Goal: Navigation & Orientation: Find specific page/section

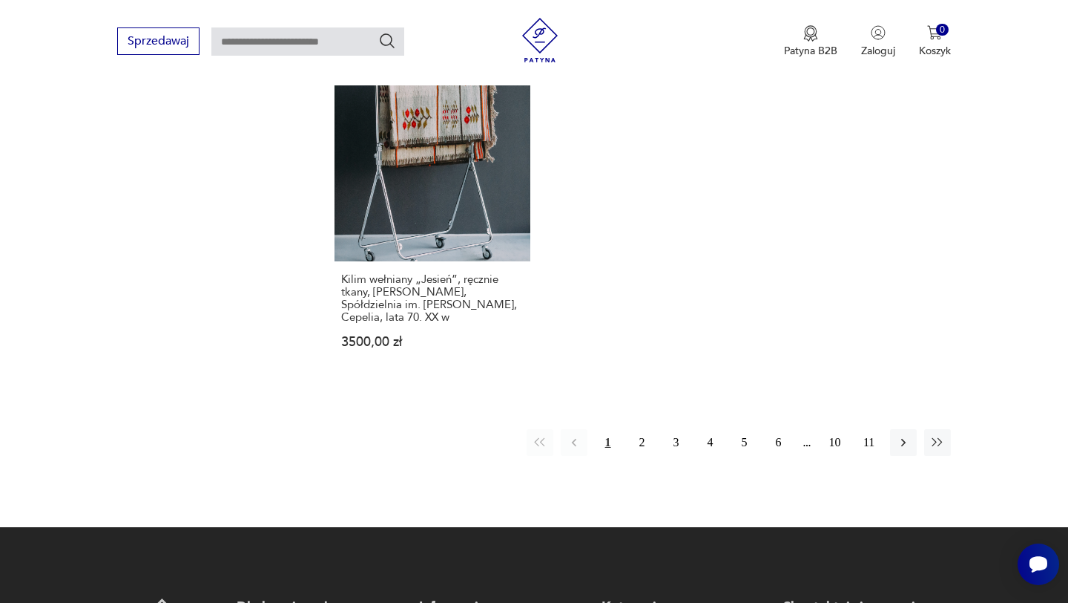
scroll to position [2222, 0]
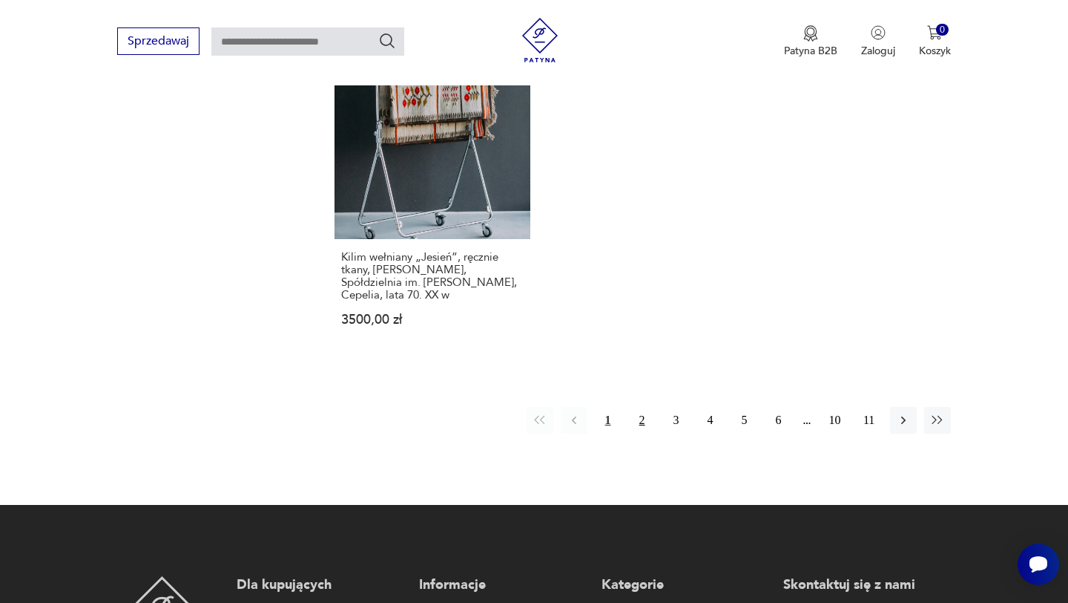
click at [643, 407] on button "2" at bounding box center [642, 420] width 27 height 27
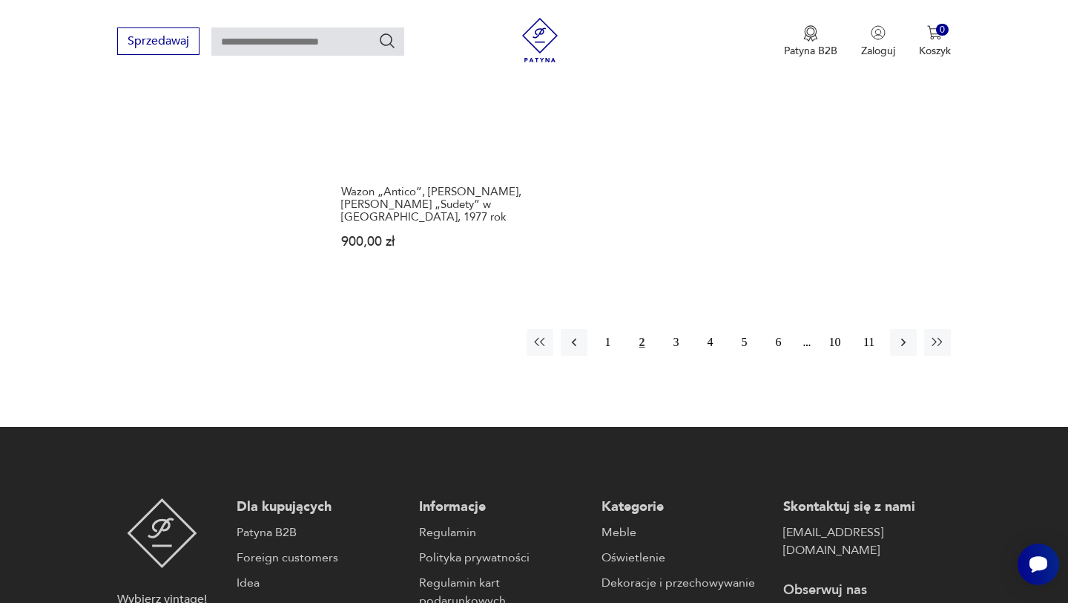
scroll to position [2341, 0]
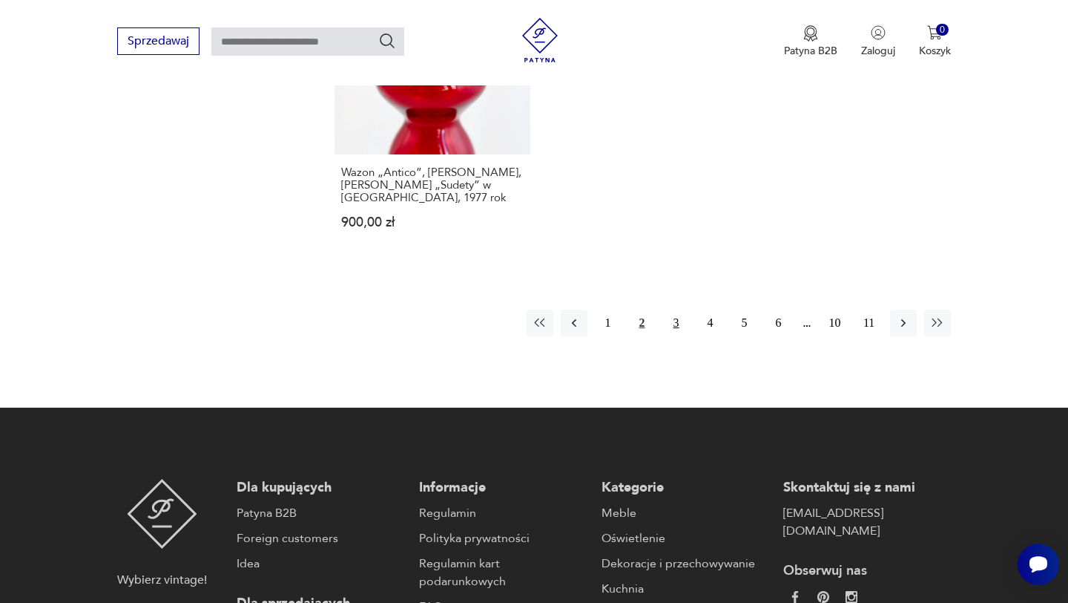
click at [680, 309] on button "3" at bounding box center [676, 322] width 27 height 27
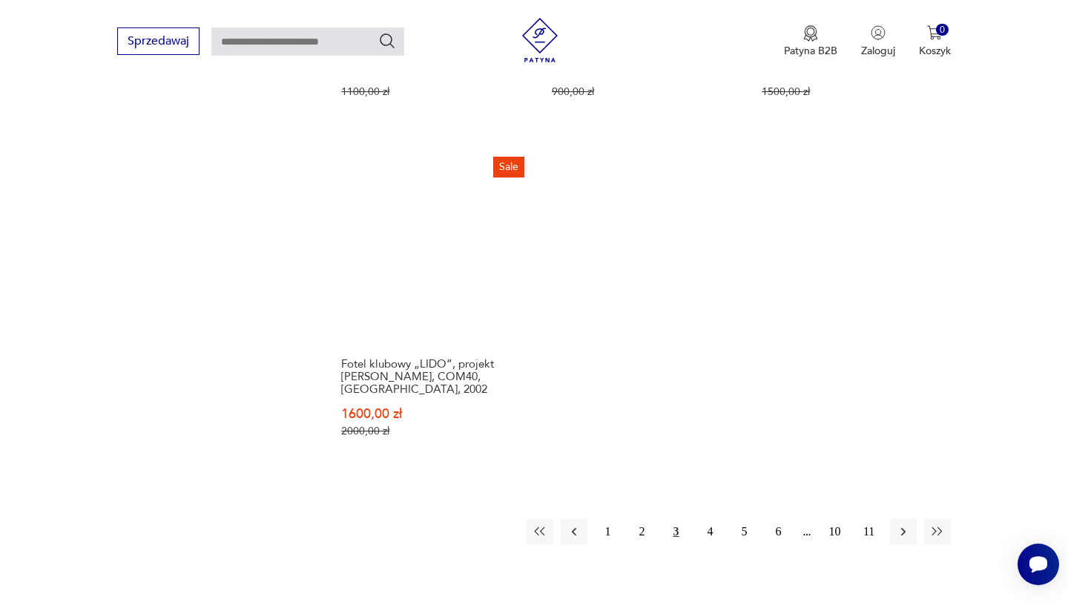
scroll to position [2236, 0]
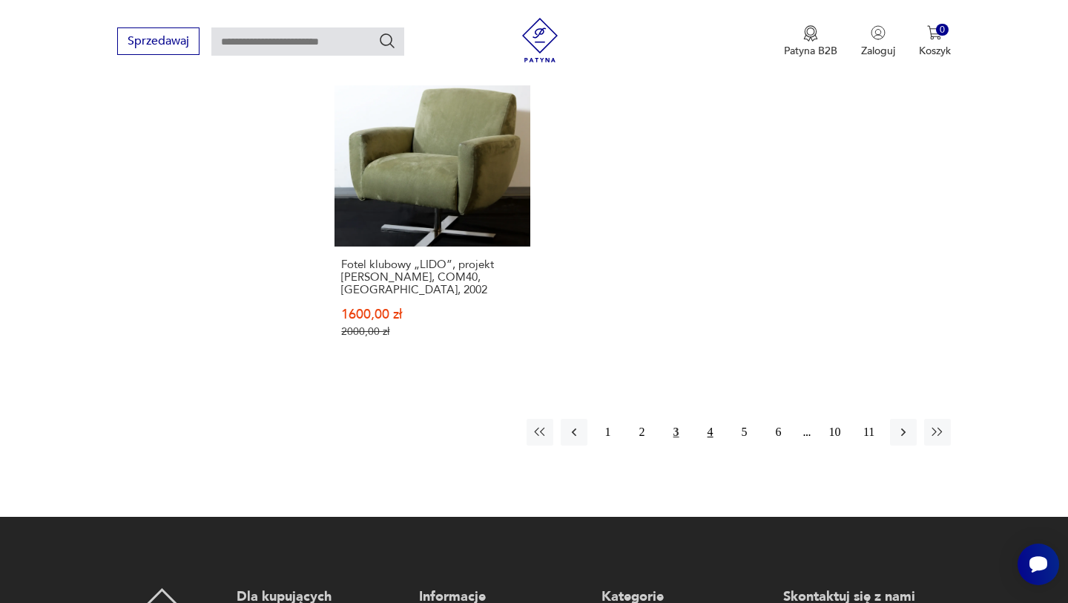
click at [712, 418] on button "4" at bounding box center [710, 431] width 27 height 27
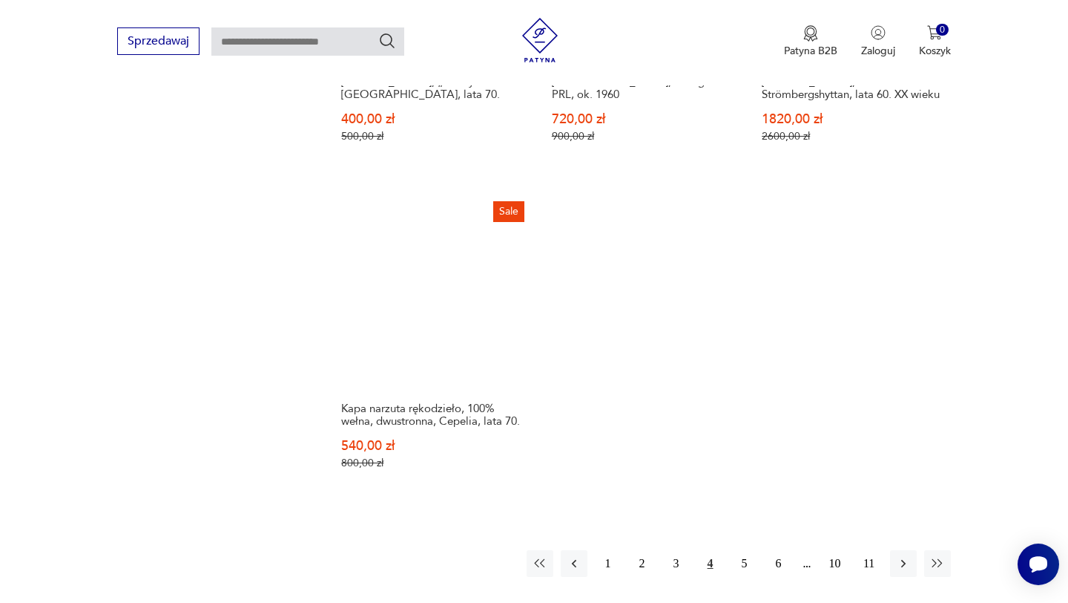
scroll to position [2262, 0]
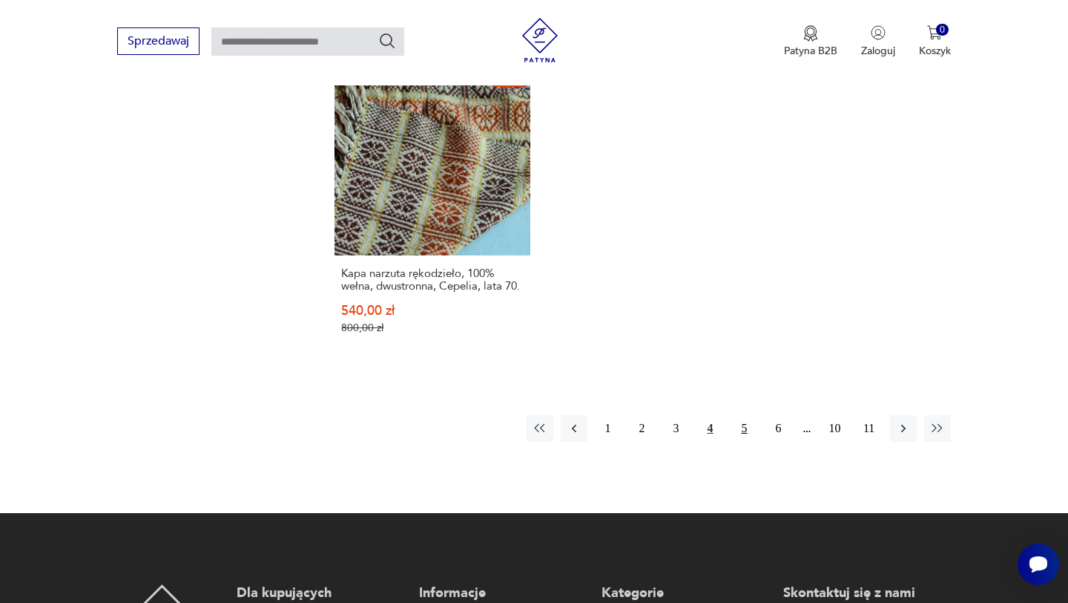
click at [741, 424] on button "5" at bounding box center [745, 428] width 27 height 27
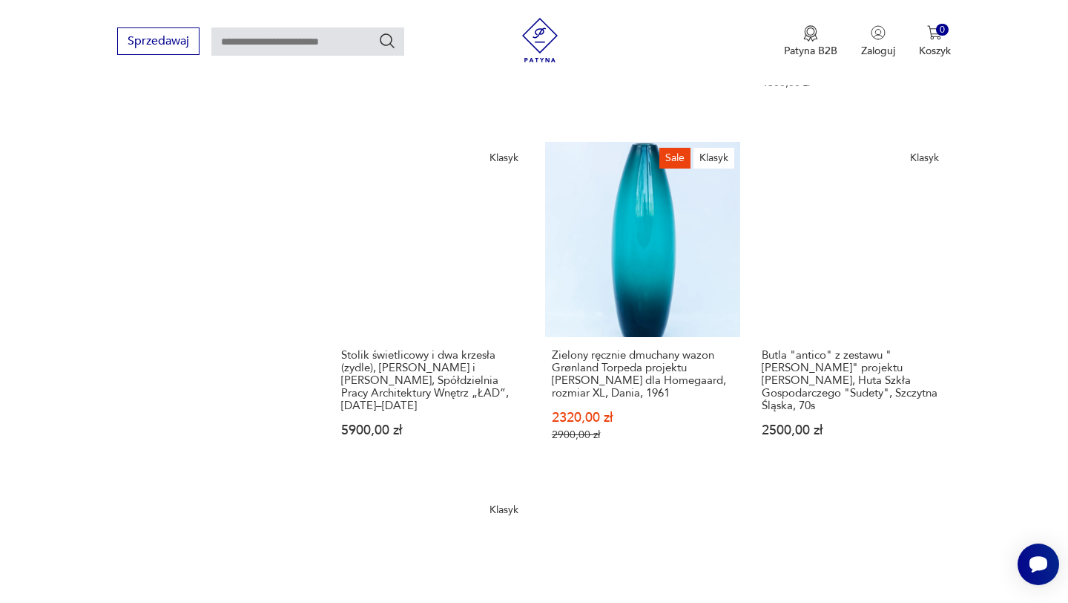
scroll to position [1862, 0]
